Goal: Task Accomplishment & Management: Complete application form

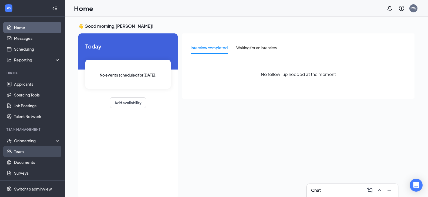
click at [27, 153] on link "Team" at bounding box center [37, 151] width 46 height 11
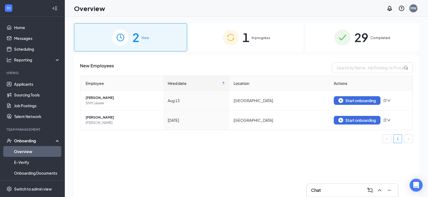
click at [247, 46] on span "1" at bounding box center [245, 37] width 7 height 19
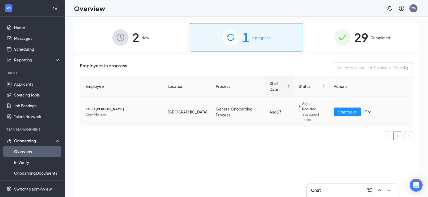
click at [98, 107] on span "Kal-El [PERSON_NAME]" at bounding box center [122, 109] width 73 height 5
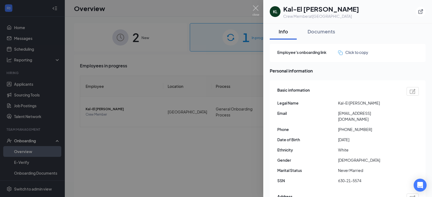
click at [275, 14] on div "KL" at bounding box center [275, 11] width 11 height 11
click at [256, 10] on img at bounding box center [255, 10] width 7 height 11
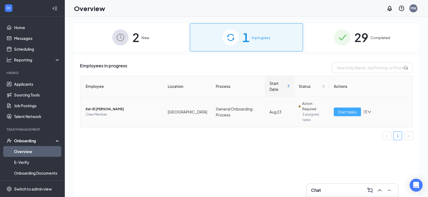
click at [342, 109] on span "Start tasks" at bounding box center [347, 112] width 19 height 6
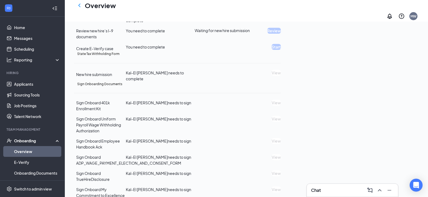
scroll to position [27, 0]
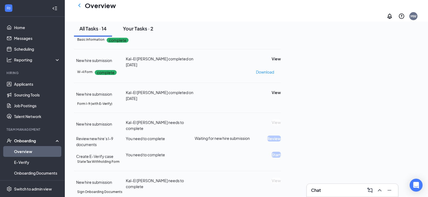
click at [145, 32] on div "Your Tasks · 2" at bounding box center [138, 28] width 31 height 7
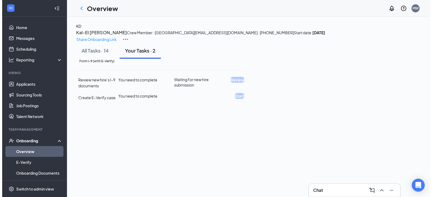
scroll to position [0, 0]
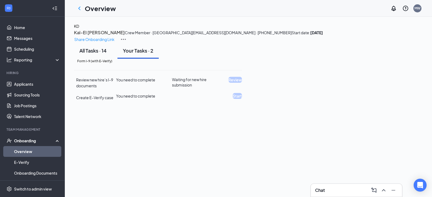
click at [103, 54] on div "All Tasks · 14" at bounding box center [92, 50] width 27 height 7
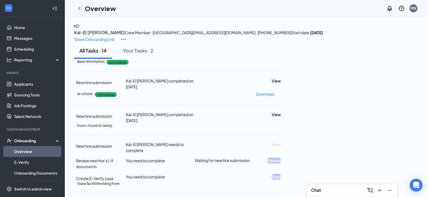
click at [125, 35] on h3 "Kal-El [PERSON_NAME]" at bounding box center [99, 32] width 51 height 7
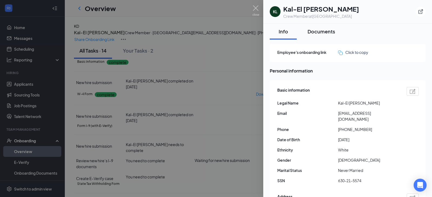
click at [320, 31] on div "Documents" at bounding box center [322, 31] width 28 height 7
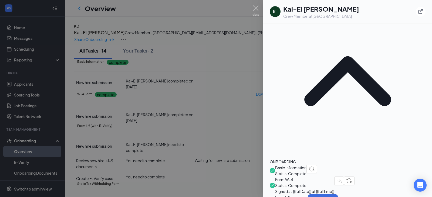
scroll to position [127, 0]
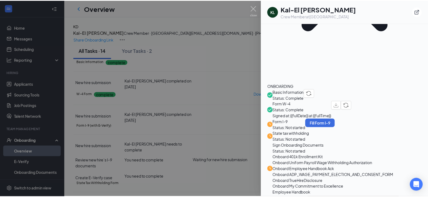
scroll to position [124, 0]
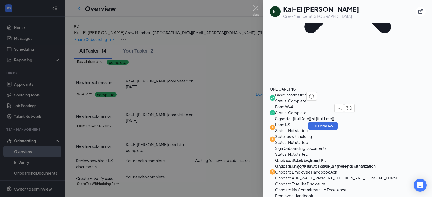
click at [252, 7] on div at bounding box center [216, 98] width 432 height 197
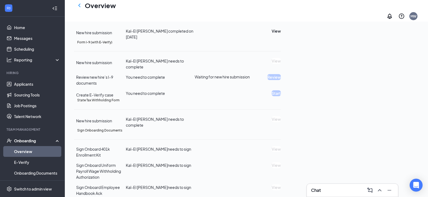
scroll to position [54, 0]
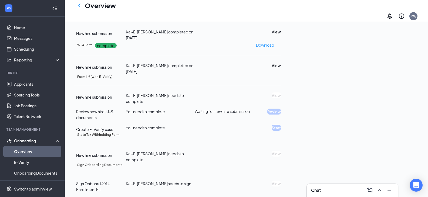
click at [22, 148] on link "Overview" at bounding box center [37, 151] width 46 height 11
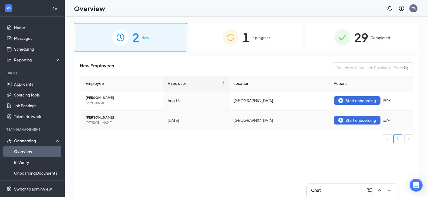
click at [96, 120] on span "[PERSON_NAME]" at bounding box center [122, 117] width 73 height 5
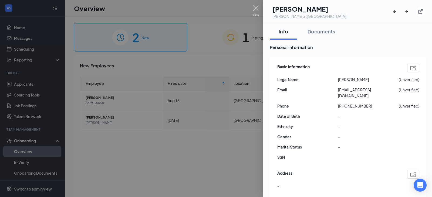
click at [259, 10] on img at bounding box center [255, 10] width 7 height 11
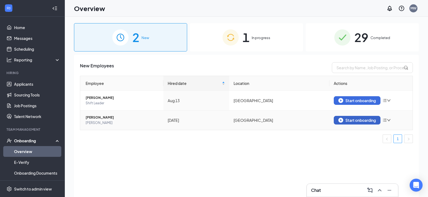
click at [352, 122] on div "Start onboarding" at bounding box center [357, 120] width 38 height 5
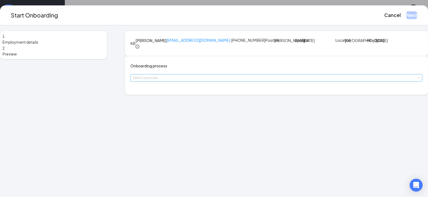
click at [209, 81] on div "Select a process" at bounding box center [275, 77] width 285 height 5
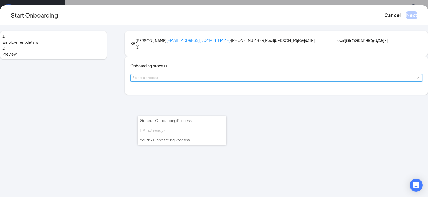
click at [195, 126] on li "I-9 (not ready)" at bounding box center [182, 131] width 89 height 10
click at [194, 121] on li "General Onboarding Process" at bounding box center [182, 121] width 89 height 10
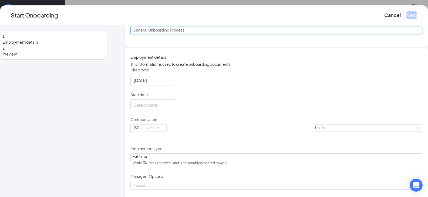
scroll to position [54, 0]
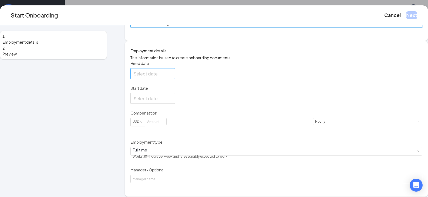
click at [172, 77] on div at bounding box center [153, 73] width 38 height 7
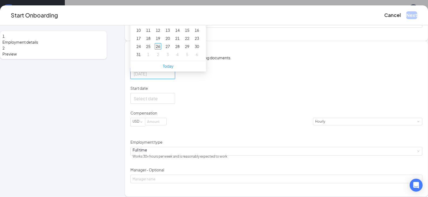
type input "[DATE]"
click at [161, 50] on div "26" at bounding box center [158, 46] width 6 height 6
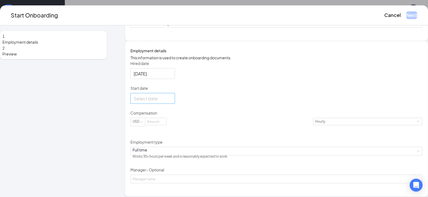
click at [172, 102] on div at bounding box center [153, 98] width 38 height 7
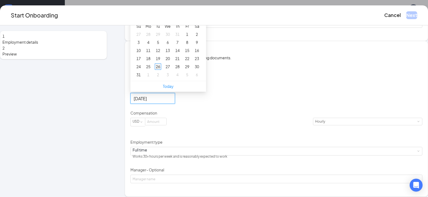
type input "[DATE]"
click at [161, 70] on div "26" at bounding box center [158, 66] width 6 height 6
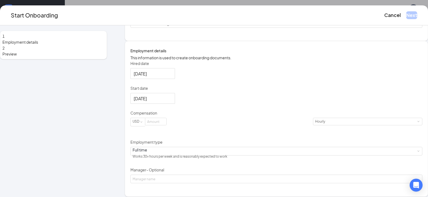
click at [260, 126] on div "Hired date [DATE] [DATE] Su Mo Tu We Th Fr Sa 27 28 29 30 31 1 2 3 4 5 6 7 8 9 …" at bounding box center [276, 122] width 292 height 123
click at [166, 125] on input at bounding box center [155, 121] width 21 height 7
type input "12"
click at [260, 131] on div "Hired date [DATE] [DATE] Su Mo Tu We Th Fr Sa 27 28 29 30 31 1 2 3 4 5 6 7 8 9 …" at bounding box center [276, 122] width 292 height 123
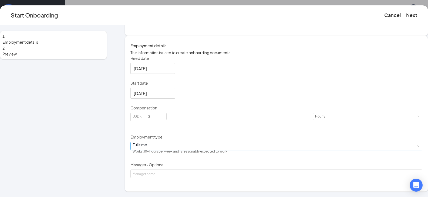
scroll to position [81, 0]
click at [181, 150] on div "Full time Works 30+ hours per week and is reasonably expected to work" at bounding box center [277, 146] width 288 height 8
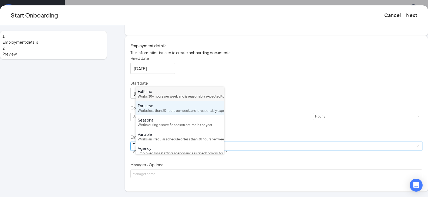
click at [172, 109] on div "Part time" at bounding box center [180, 105] width 84 height 5
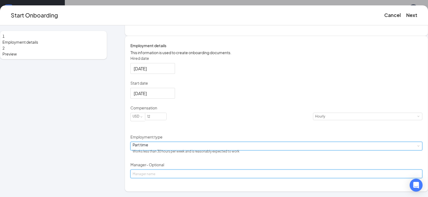
click at [161, 178] on input "Manager - Optional" at bounding box center [276, 174] width 292 height 9
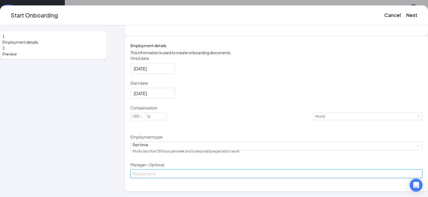
type input "[PERSON_NAME]"
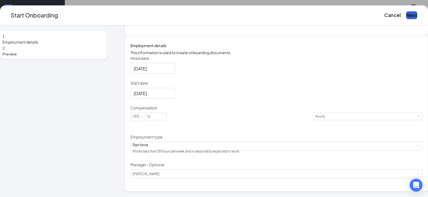
click at [406, 18] on button "Next" at bounding box center [411, 15] width 11 height 8
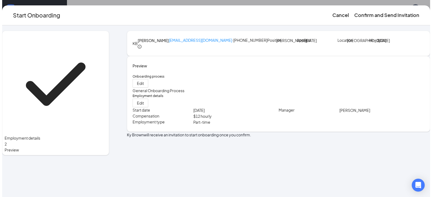
scroll to position [0, 0]
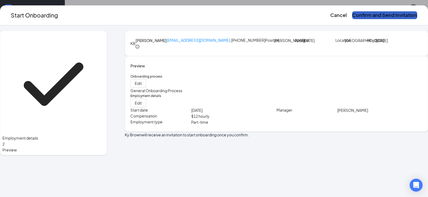
click at [374, 17] on button "Confirm and Send Invitation" at bounding box center [384, 15] width 65 height 8
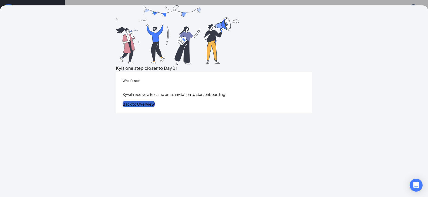
click at [155, 107] on button "Back to Overview" at bounding box center [139, 104] width 32 height 6
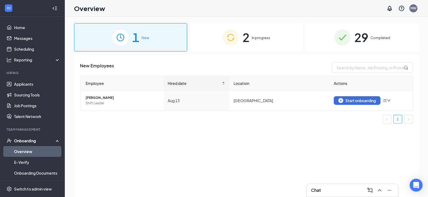
click at [240, 36] on div "2 In progress" at bounding box center [246, 37] width 113 height 28
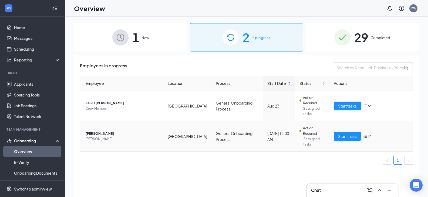
click at [100, 131] on span "[PERSON_NAME]" at bounding box center [122, 133] width 73 height 5
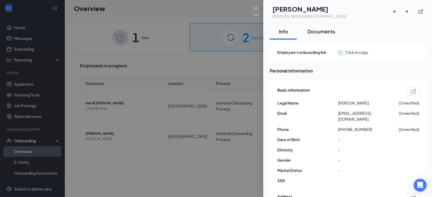
click at [314, 34] on div "Documents" at bounding box center [322, 31] width 28 height 7
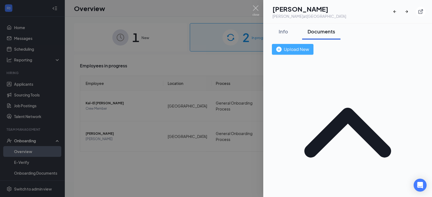
click at [309, 52] on div "Upload New" at bounding box center [292, 49] width 33 height 7
click at [309, 50] on div "Upload New" at bounding box center [292, 49] width 33 height 7
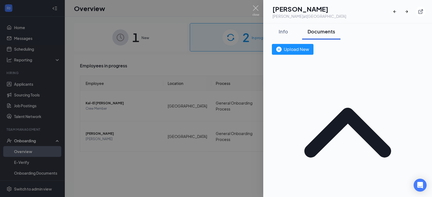
click at [282, 49] on img "button" at bounding box center [278, 49] width 5 height 5
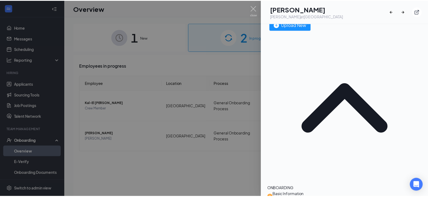
scroll to position [122, 0]
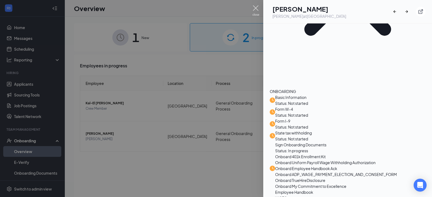
click at [255, 10] on img at bounding box center [255, 10] width 7 height 11
